Goal: Task Accomplishment & Management: Complete application form

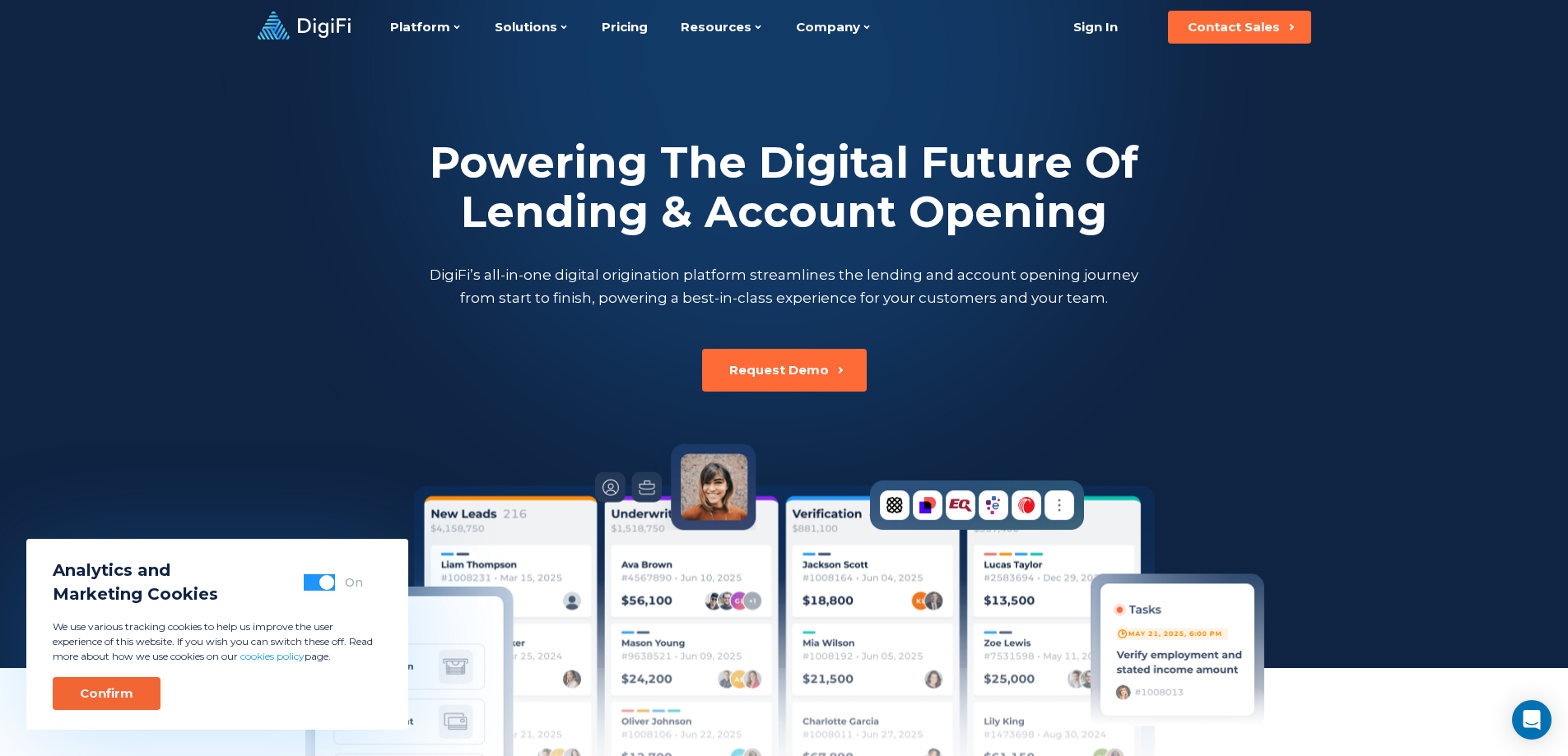
click at [91, 704] on button "Confirm" at bounding box center [106, 693] width 108 height 33
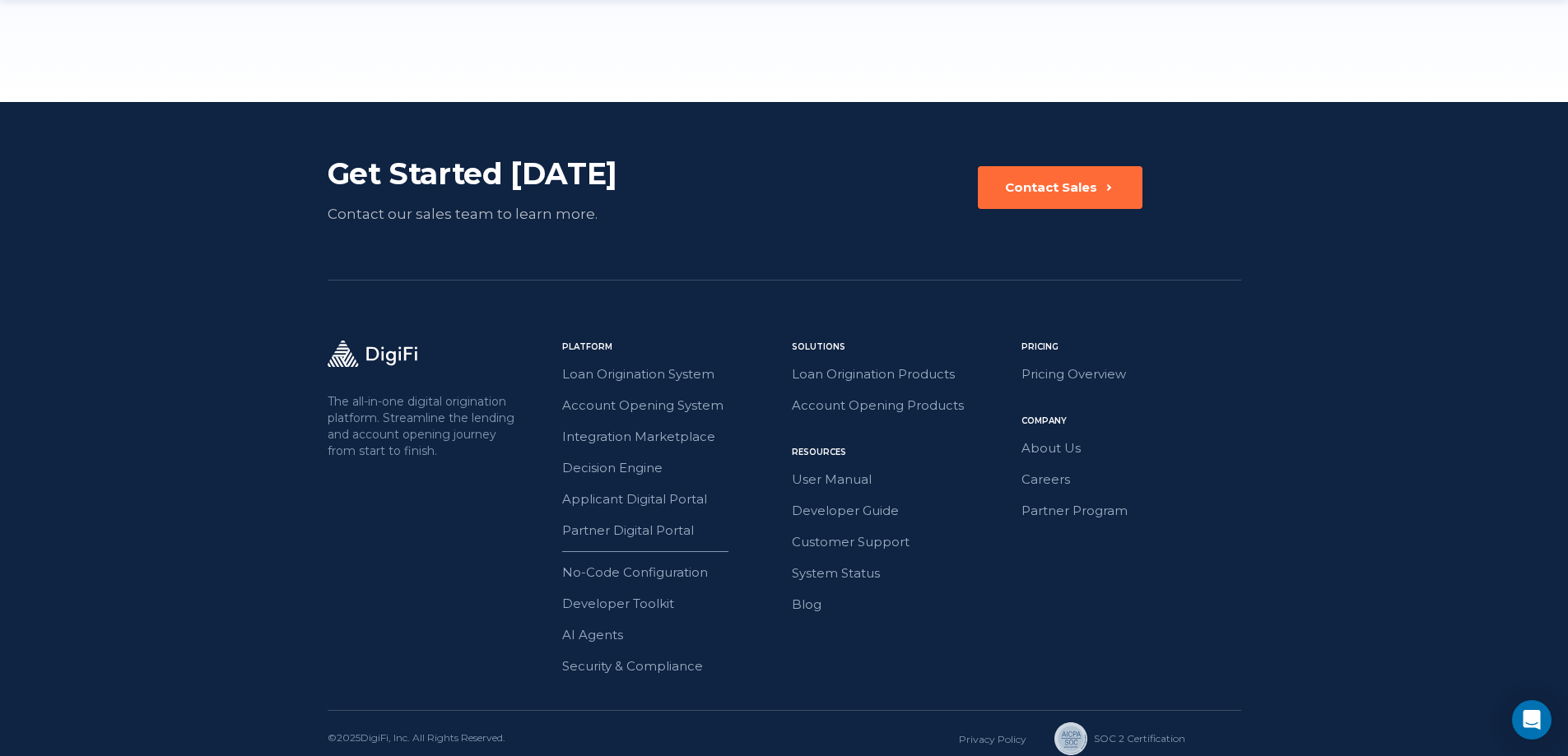
scroll to position [4580, 0]
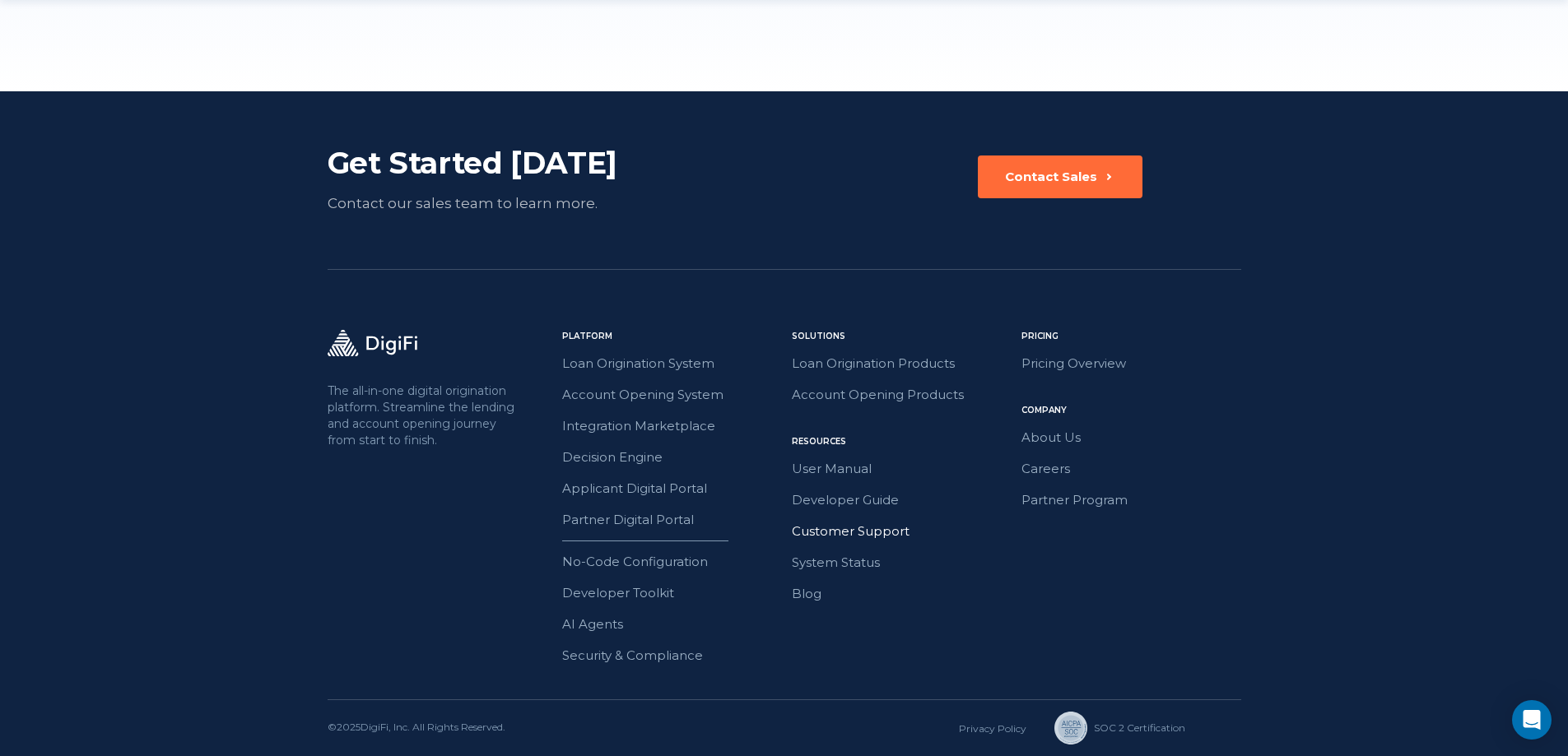
click at [897, 526] on link "Customer Support" at bounding box center [901, 532] width 220 height 21
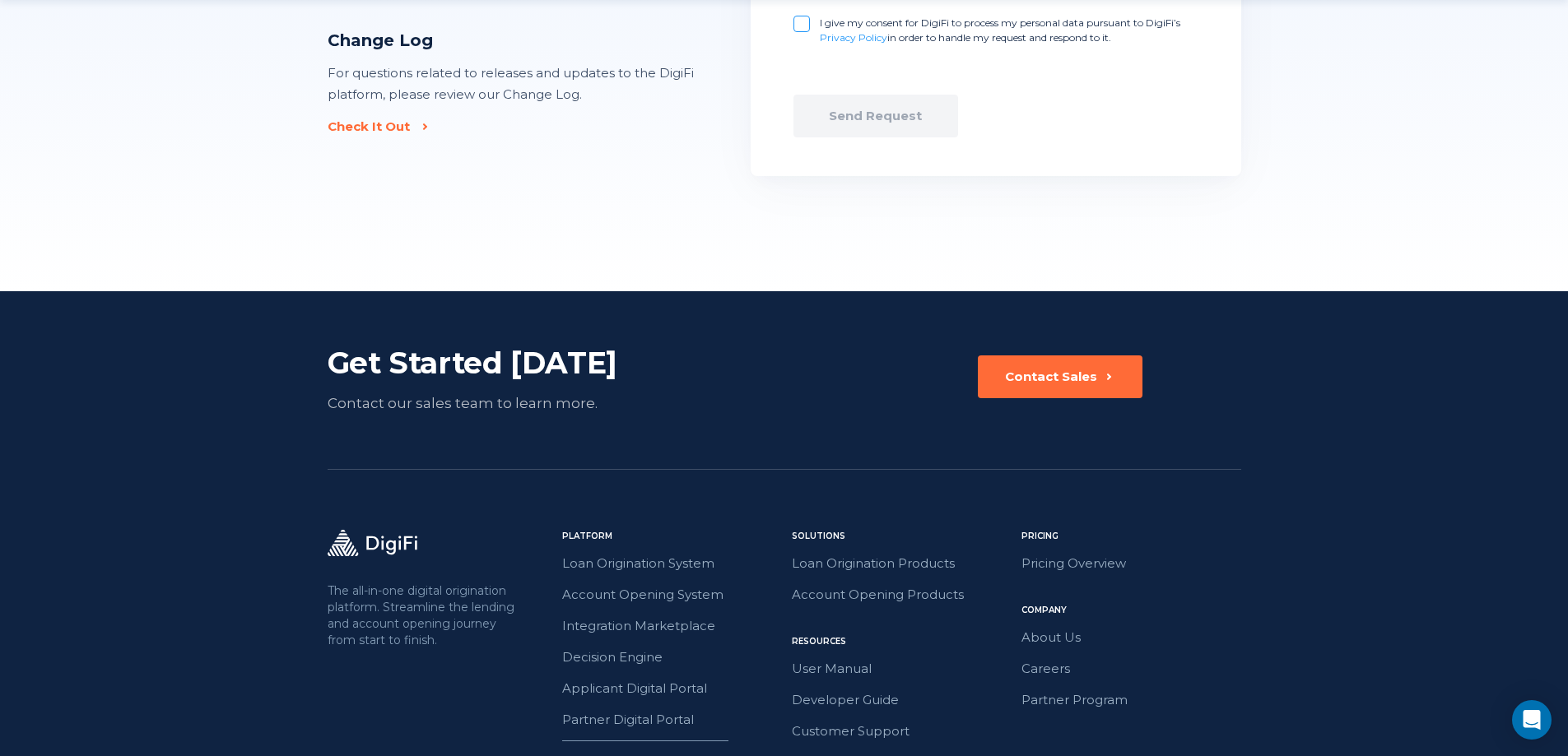
scroll to position [771, 0]
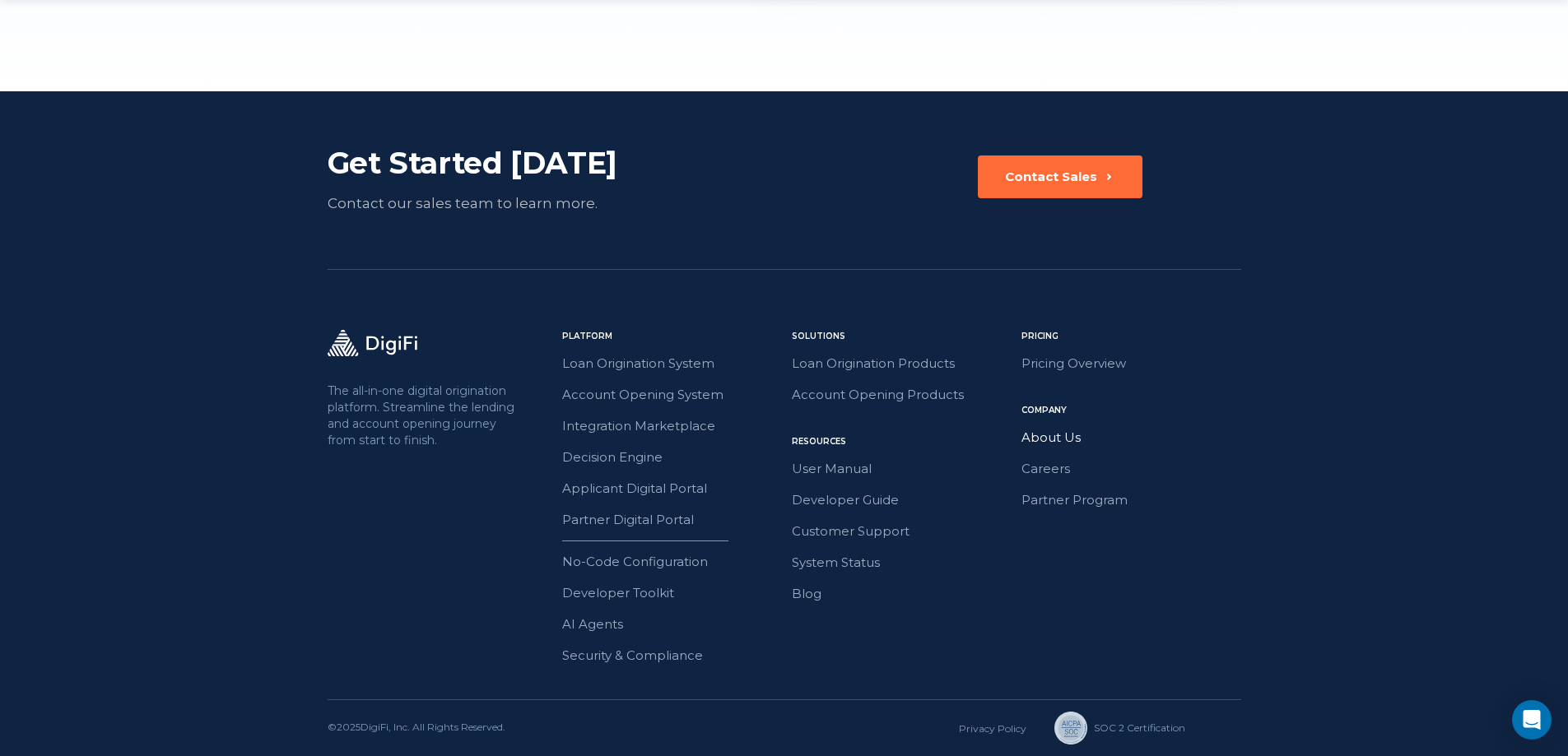
click at [1058, 436] on link "About Us" at bounding box center [1131, 437] width 220 height 21
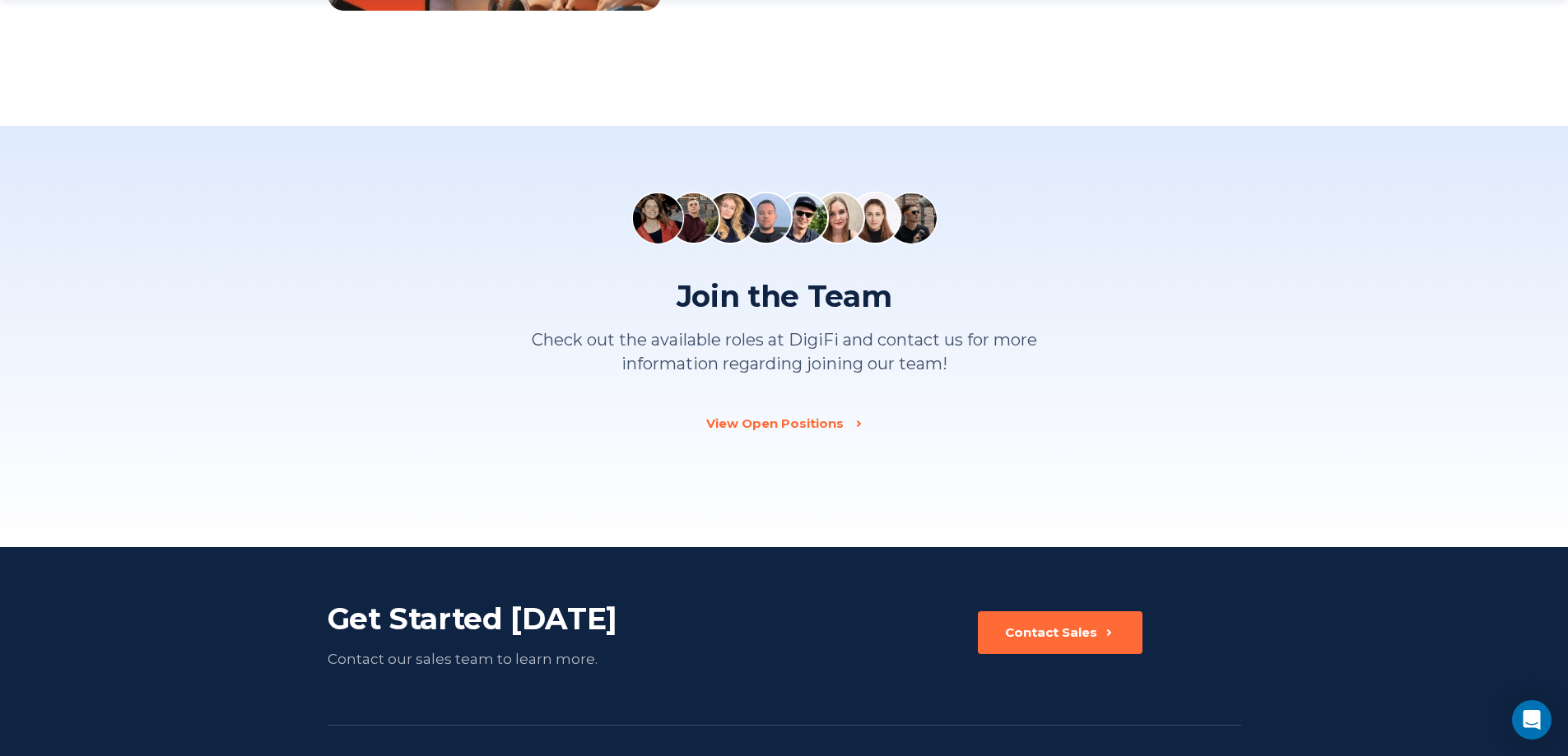
scroll to position [2468, 0]
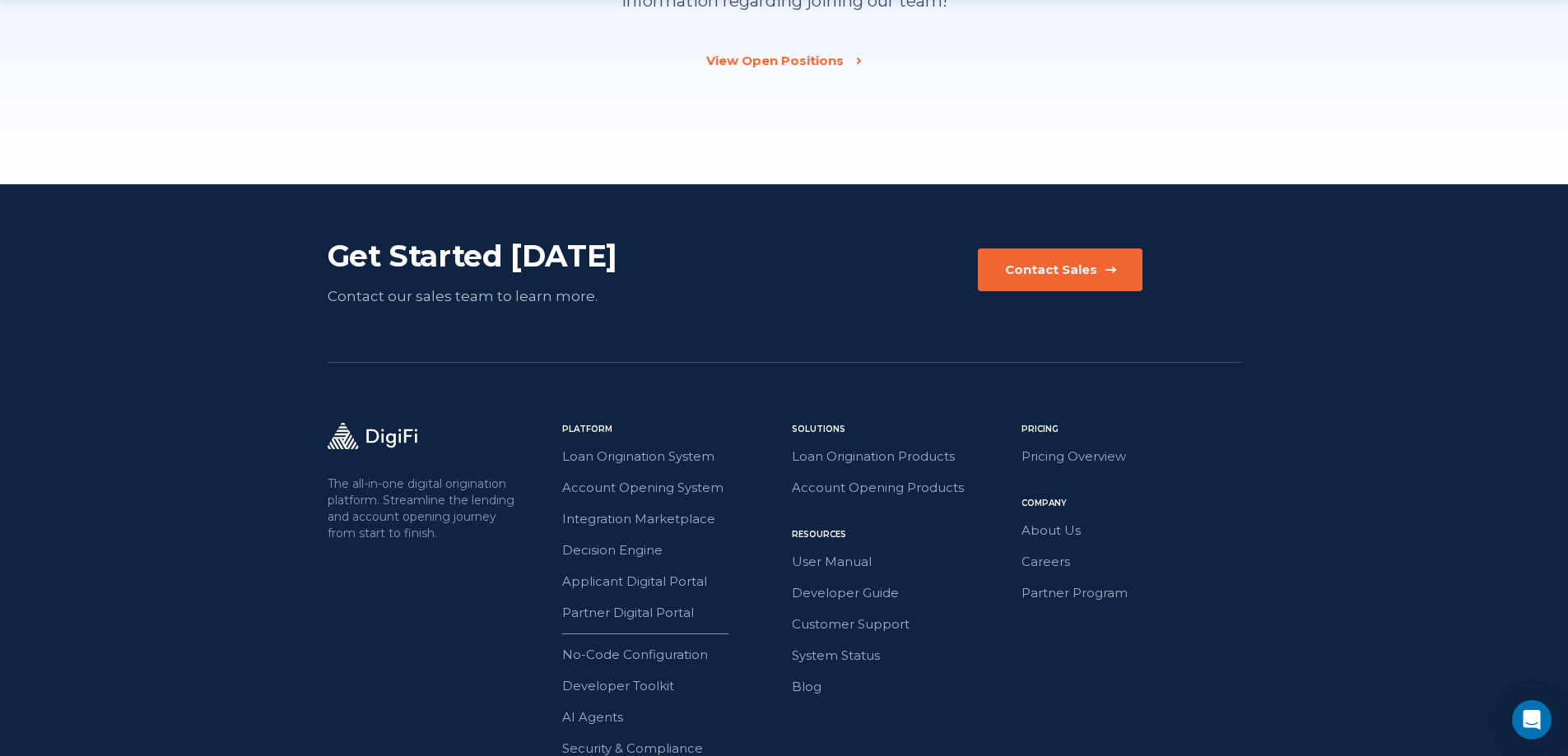
click at [1021, 271] on div "Contact Sales" at bounding box center [1050, 269] width 92 height 16
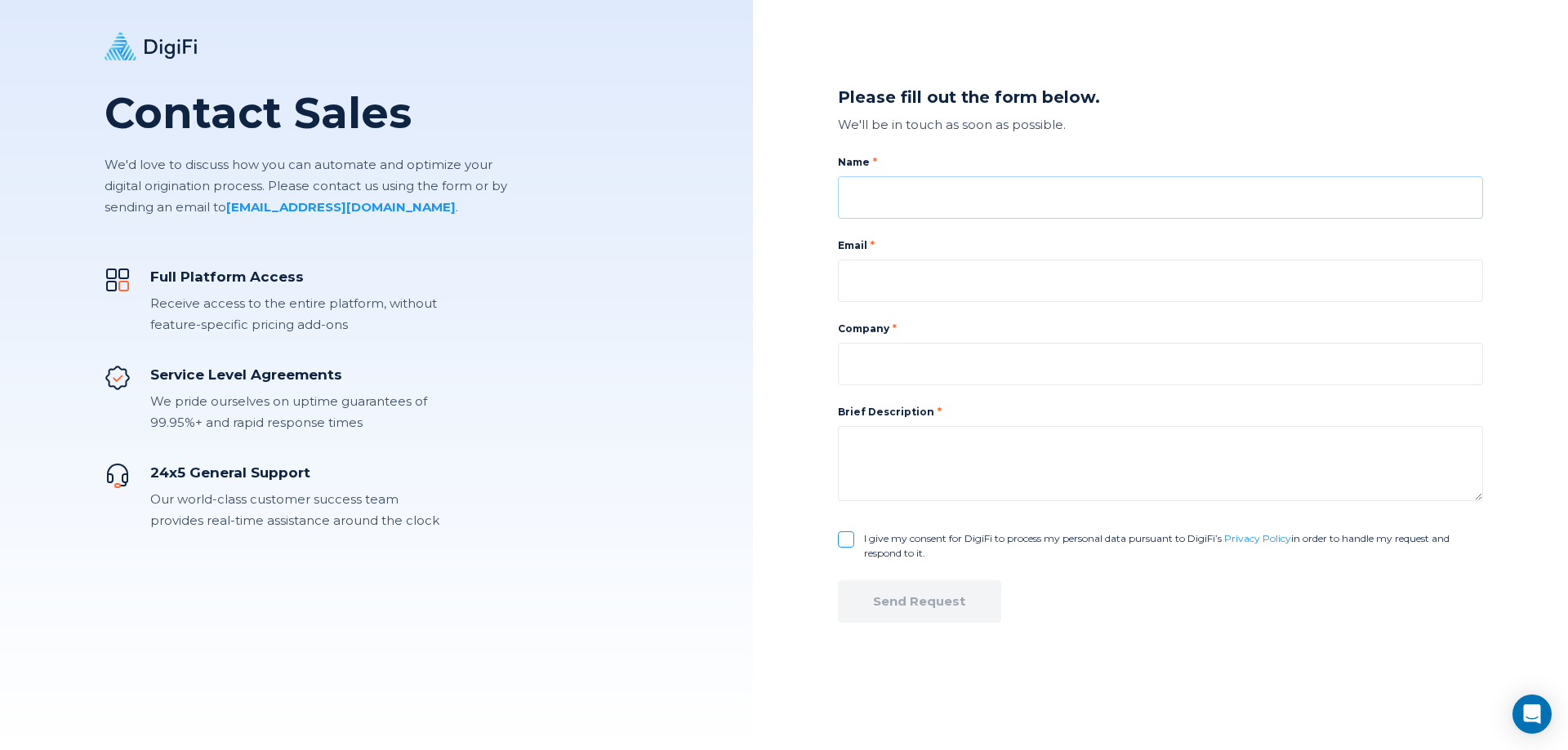
click at [928, 201] on input at bounding box center [1160, 197] width 645 height 42
type input "[PERSON_NAME] [PERSON_NAME]"
click at [886, 292] on input at bounding box center [1160, 280] width 645 height 42
type input "[EMAIL_ADDRESS][DOMAIN_NAME]"
click at [895, 366] on input at bounding box center [1160, 363] width 645 height 42
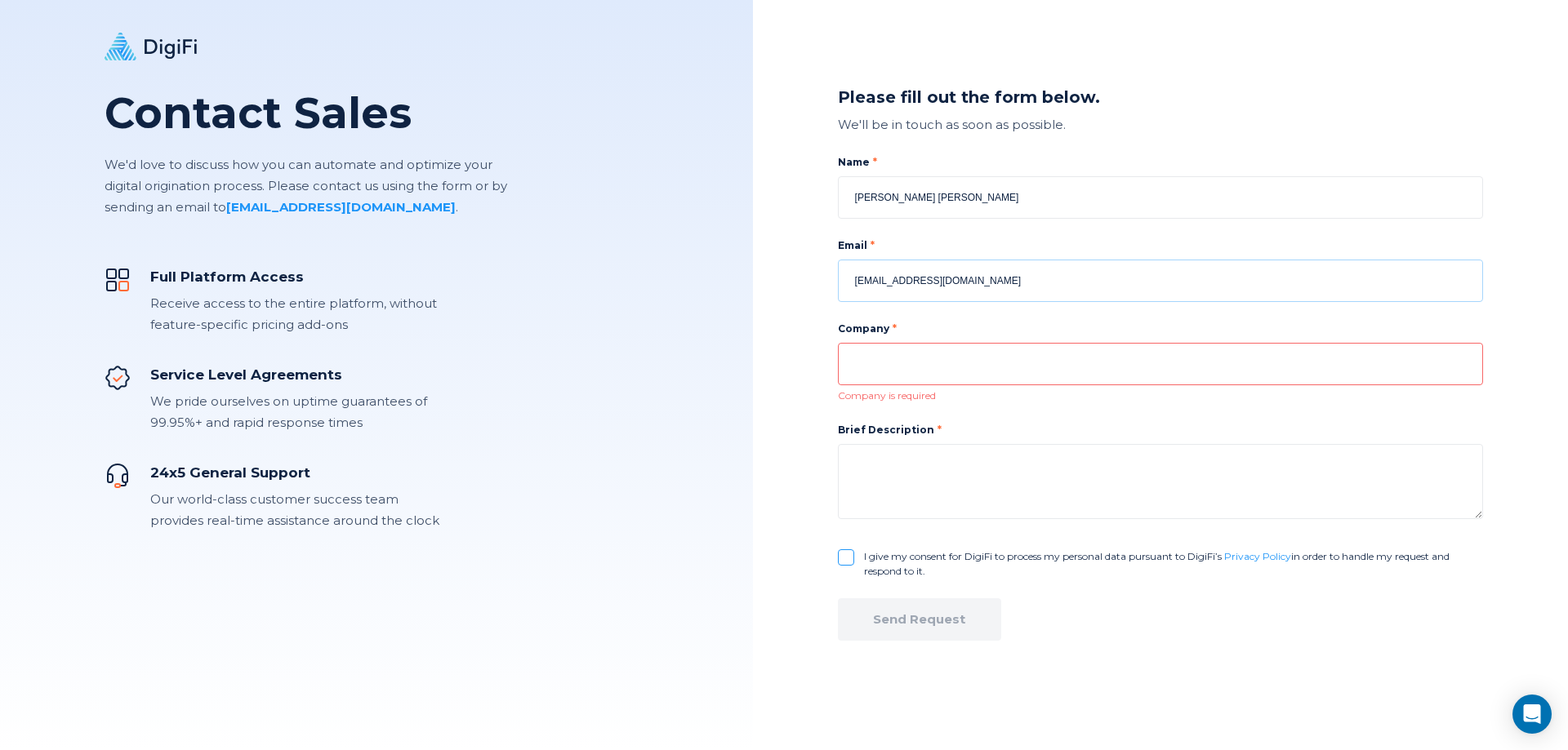
click at [928, 275] on input "[EMAIL_ADDRESS][DOMAIN_NAME]" at bounding box center [1160, 280] width 645 height 42
click at [898, 302] on div "Name [PERSON_NAME] [PERSON_NAME] Email [EMAIL_ADDRESS][DOMAIN_NAME] Company Com…" at bounding box center [1160, 366] width 645 height 424
click at [886, 285] on input "[EMAIL_ADDRESS][DOMAIN_NAME]" at bounding box center [1160, 280] width 645 height 42
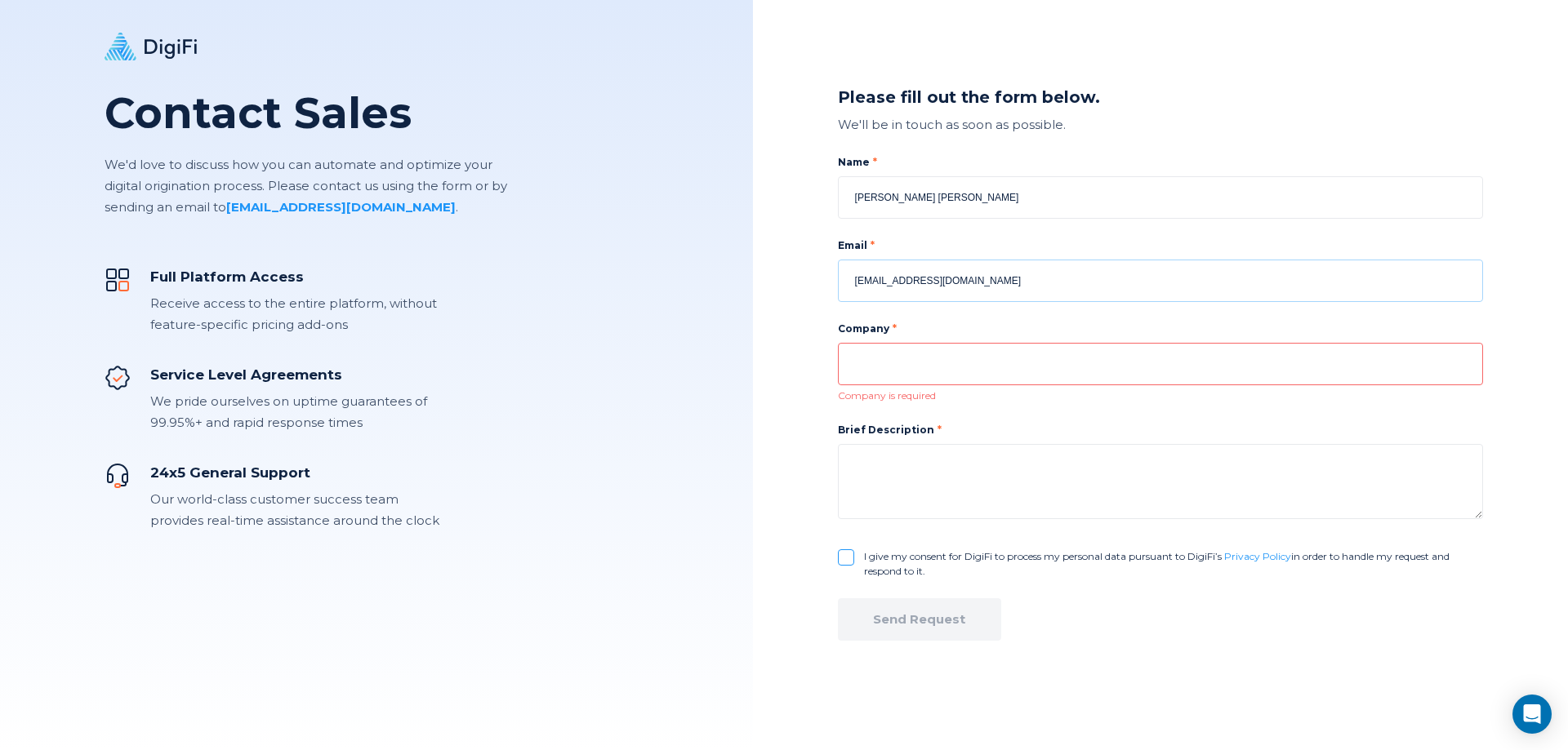
click at [886, 285] on input "[EMAIL_ADDRESS][DOMAIN_NAME]" at bounding box center [1160, 280] width 645 height 42
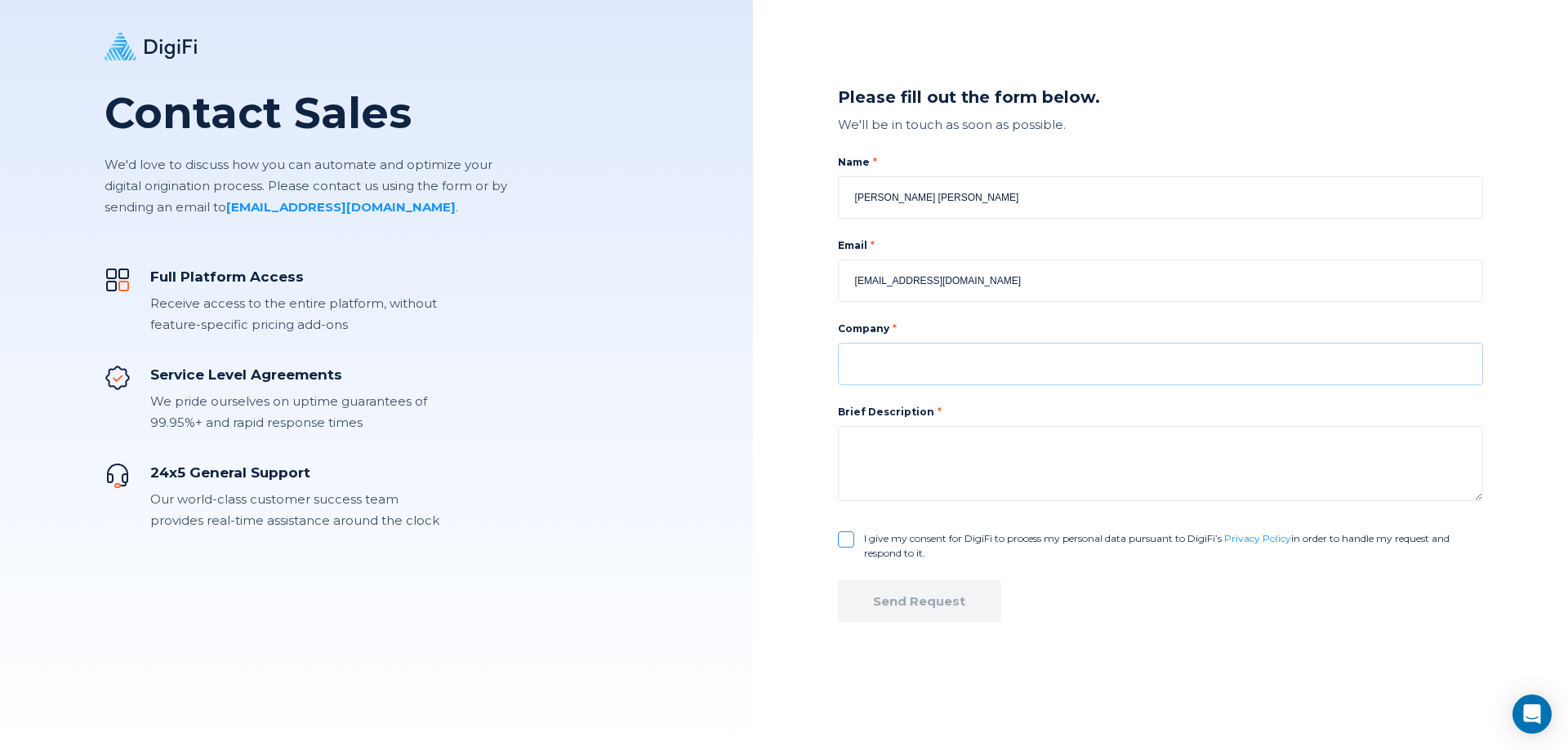
paste input "ibsforprojectmanagment"
click at [883, 367] on input "ibsforprojectmanagment" at bounding box center [1160, 363] width 645 height 42
type input "ibsforprojectmanagment"
click at [919, 458] on textarea at bounding box center [1160, 464] width 645 height 75
type textarea "We Need to discuss some points in the pricing"
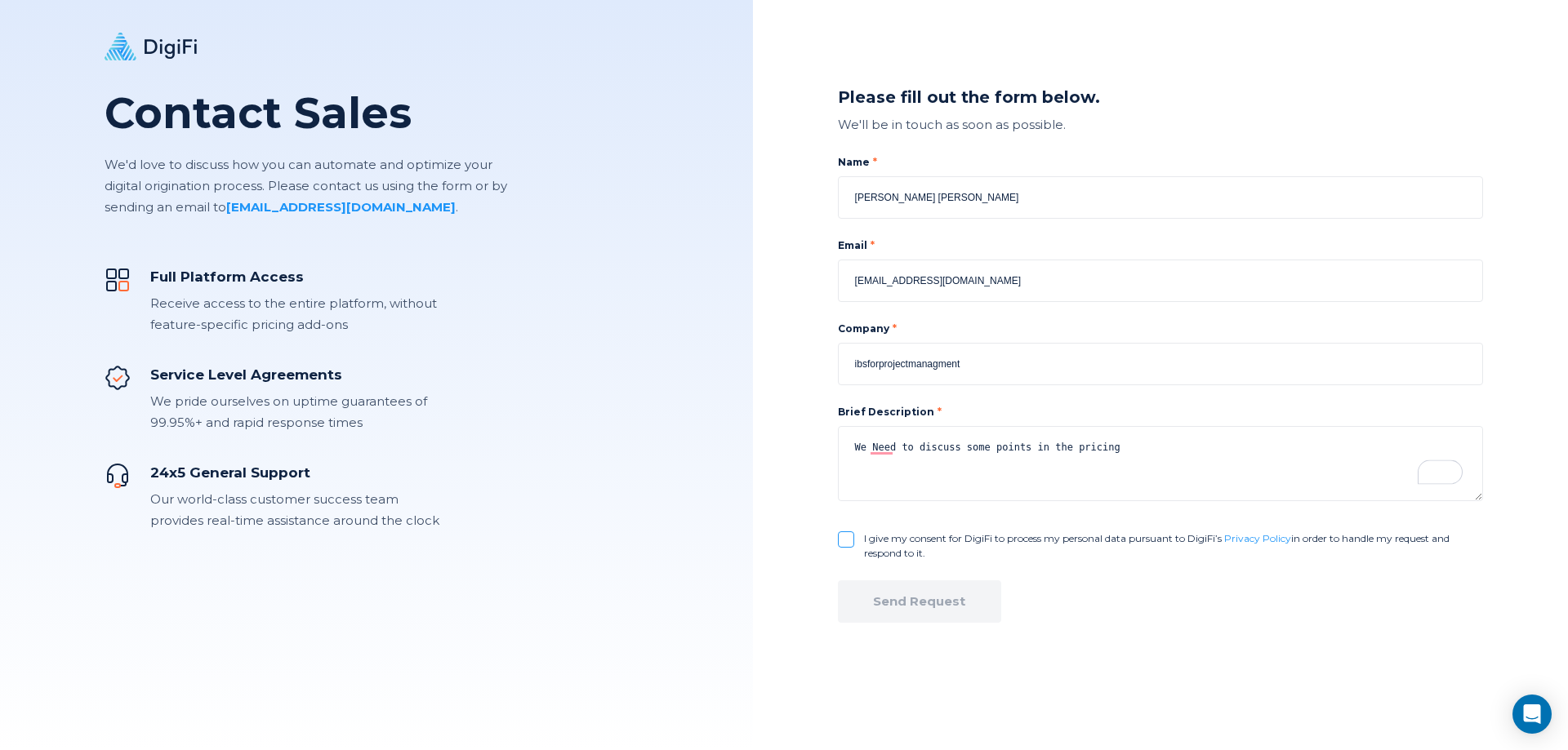
click at [843, 543] on input "I give my consent for DigiFi to process my personal data pursuant to DigiFi’s P…" at bounding box center [846, 539] width 16 height 16
checkbox input "true"
click at [1121, 444] on textarea "We Need to discuss some points in the pricing" at bounding box center [1160, 464] width 645 height 75
click at [923, 476] on textarea "We need to discuss some points in the pricing 0020" at bounding box center [1160, 464] width 645 height 75
type textarea "We need to discuss some points in the pricing 00201023570697"
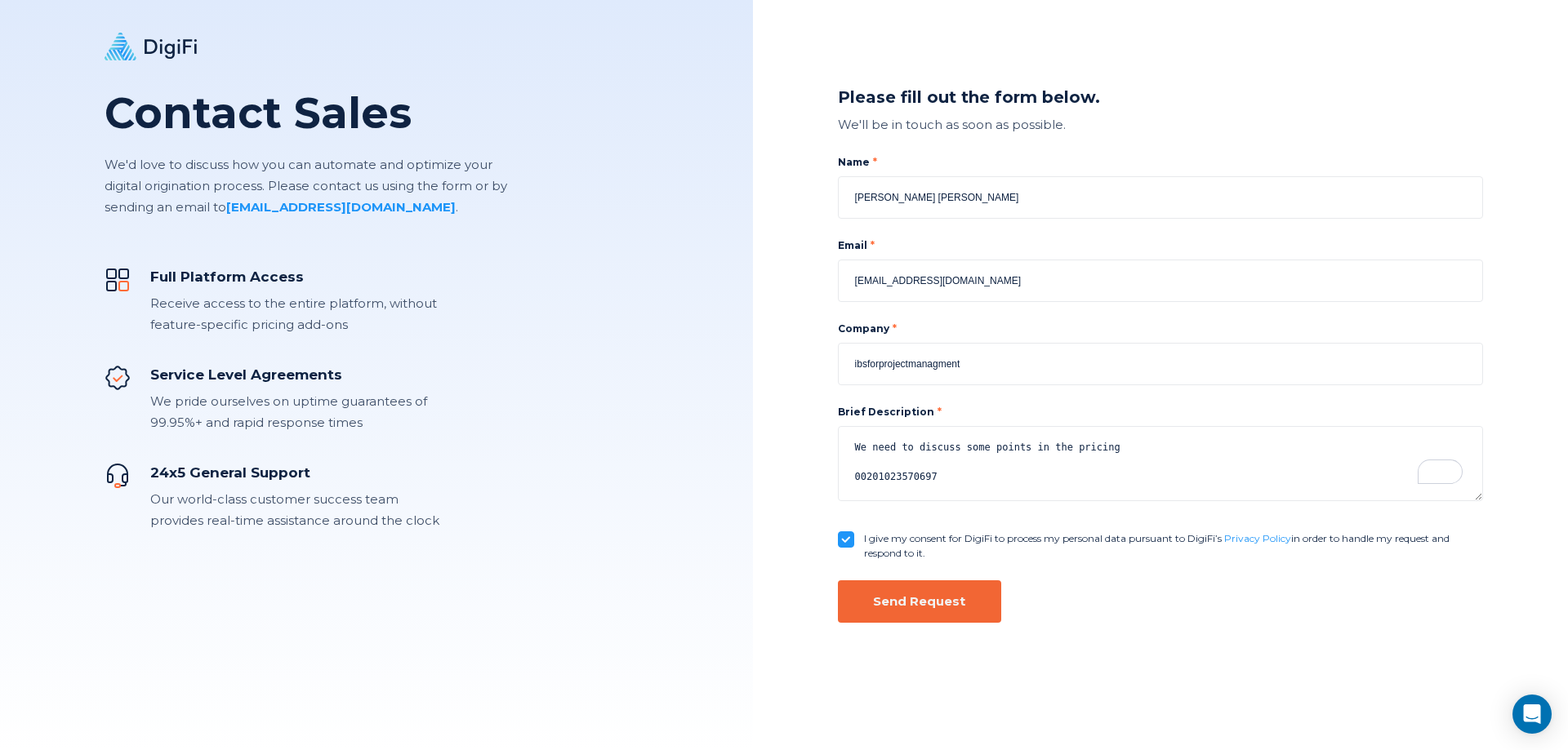
click at [895, 592] on button "Send Request" at bounding box center [919, 601] width 163 height 42
checkbox input "false"
